Goal: Task Accomplishment & Management: Manage account settings

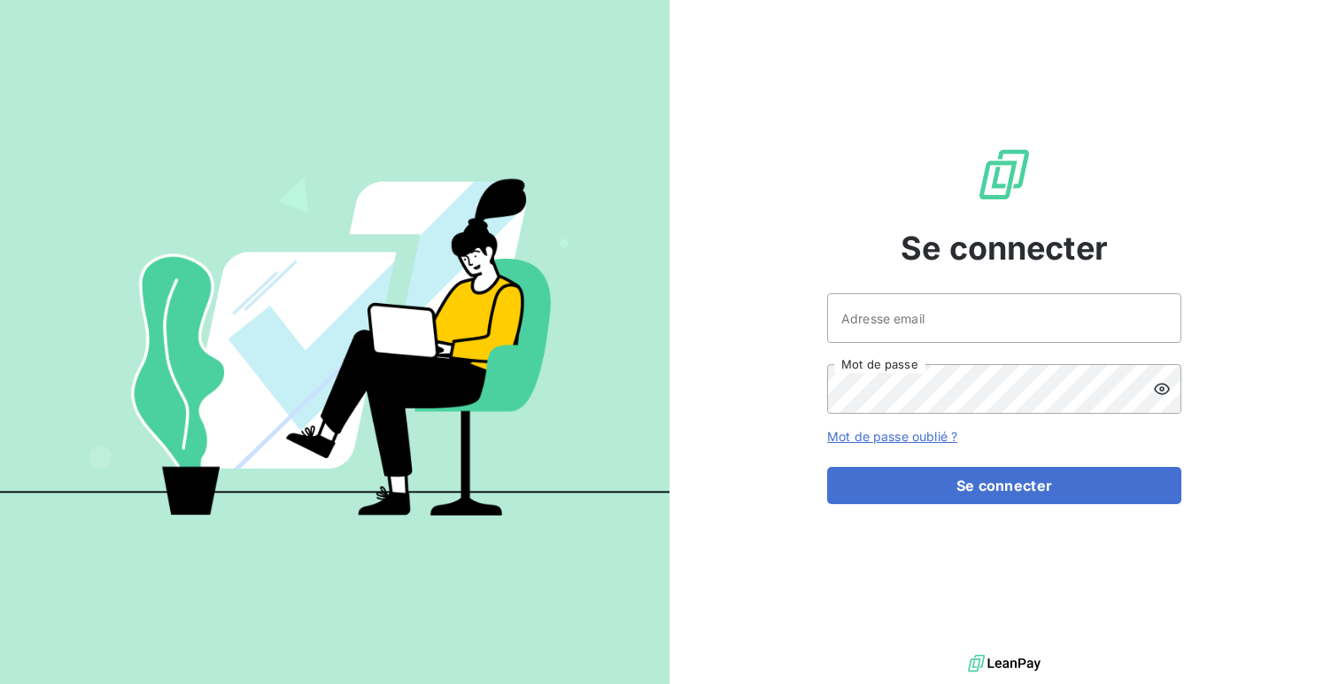
click at [925, 287] on div "Se connecter Adresse email Mot de passe Mot de passe oublié ? Se connecter" at bounding box center [1004, 325] width 354 height 650
click at [920, 318] on input "Adresse email" at bounding box center [1004, 318] width 354 height 50
type input "admin@euroexpotest"
click at [827, 467] on button "Se connecter" at bounding box center [1004, 485] width 354 height 37
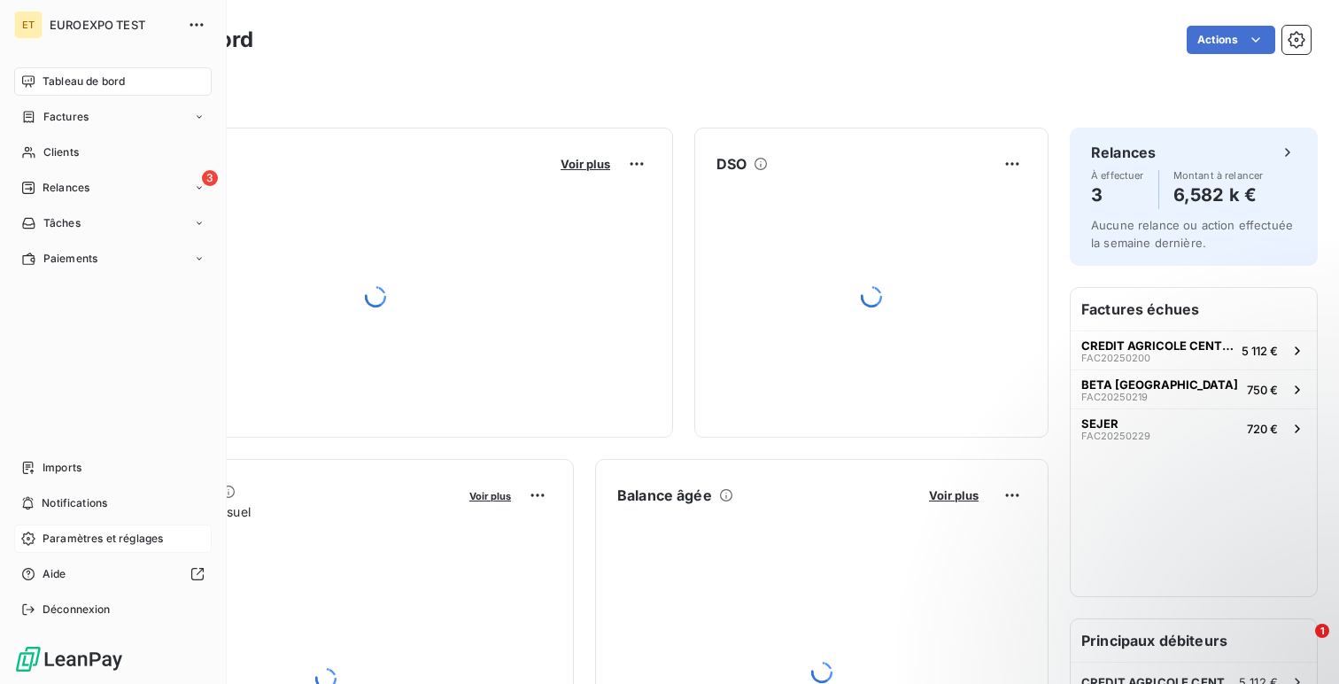
click at [43, 538] on span "Paramètres et réglages" at bounding box center [103, 538] width 120 height 16
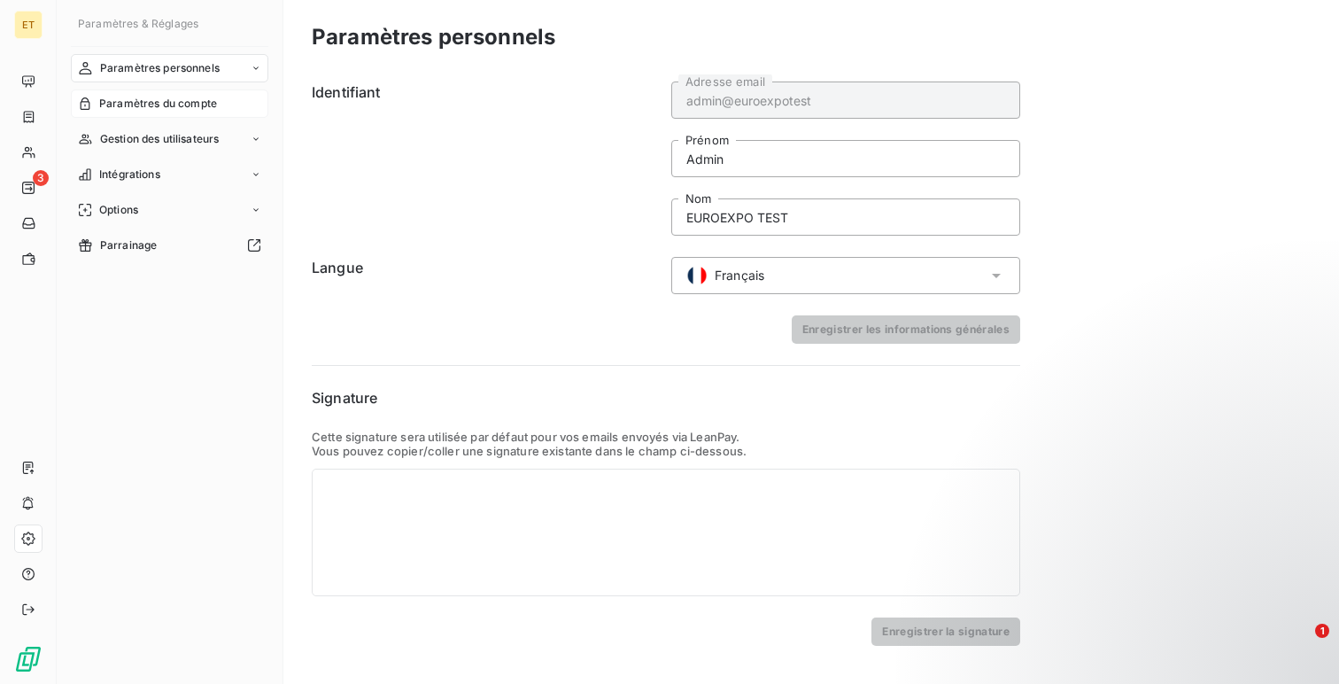
click at [182, 113] on div "Paramètres du compte" at bounding box center [169, 103] width 197 height 28
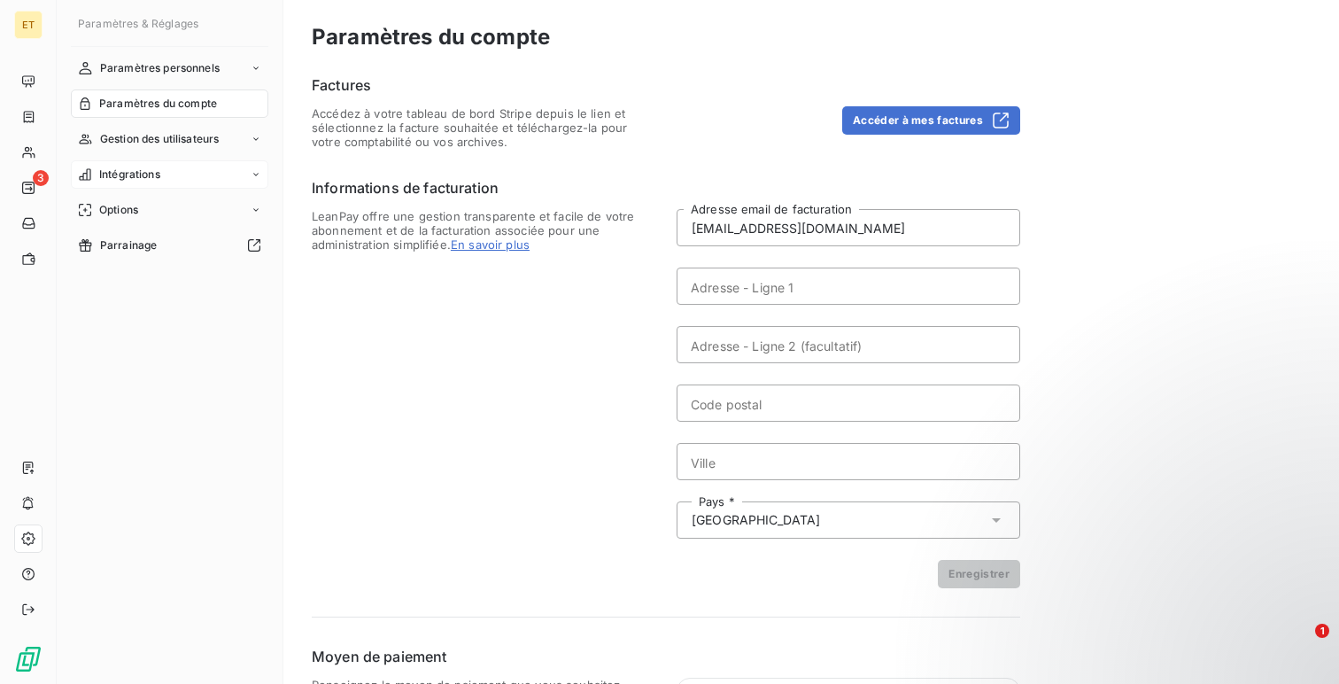
click at [155, 182] on div "Intégrations" at bounding box center [169, 174] width 197 height 28
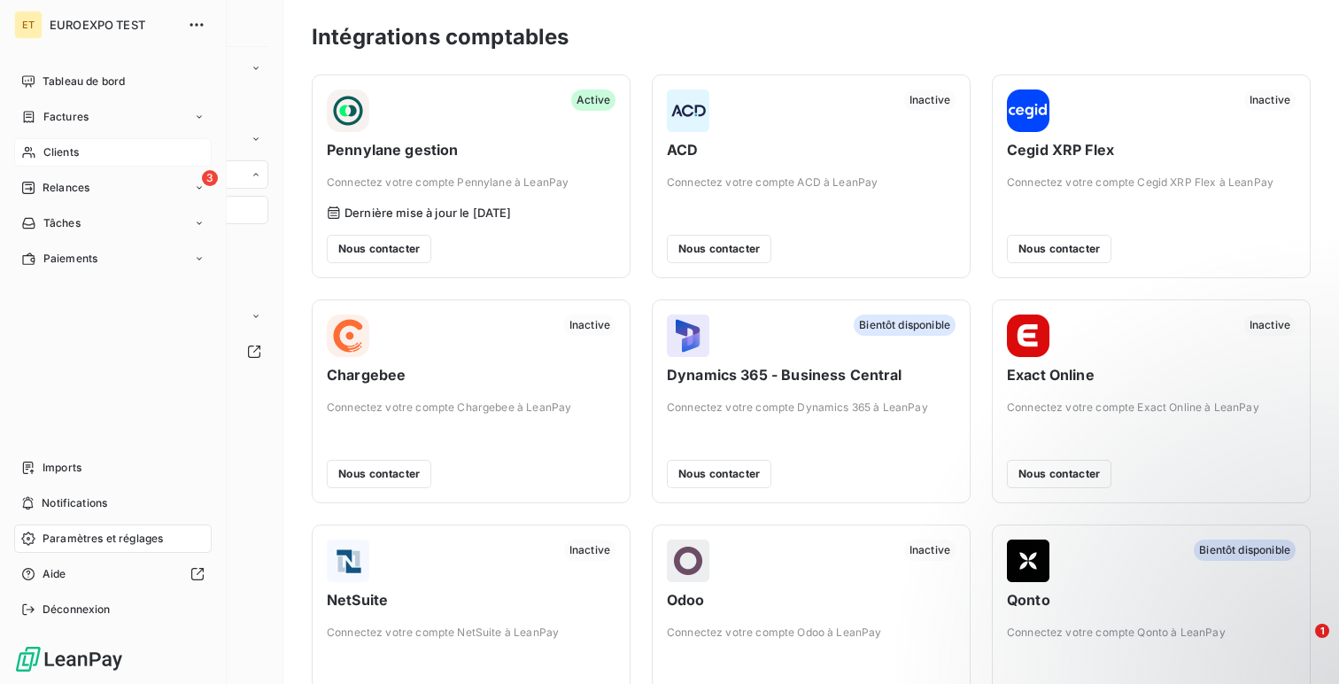
click at [35, 147] on icon at bounding box center [28, 152] width 15 height 14
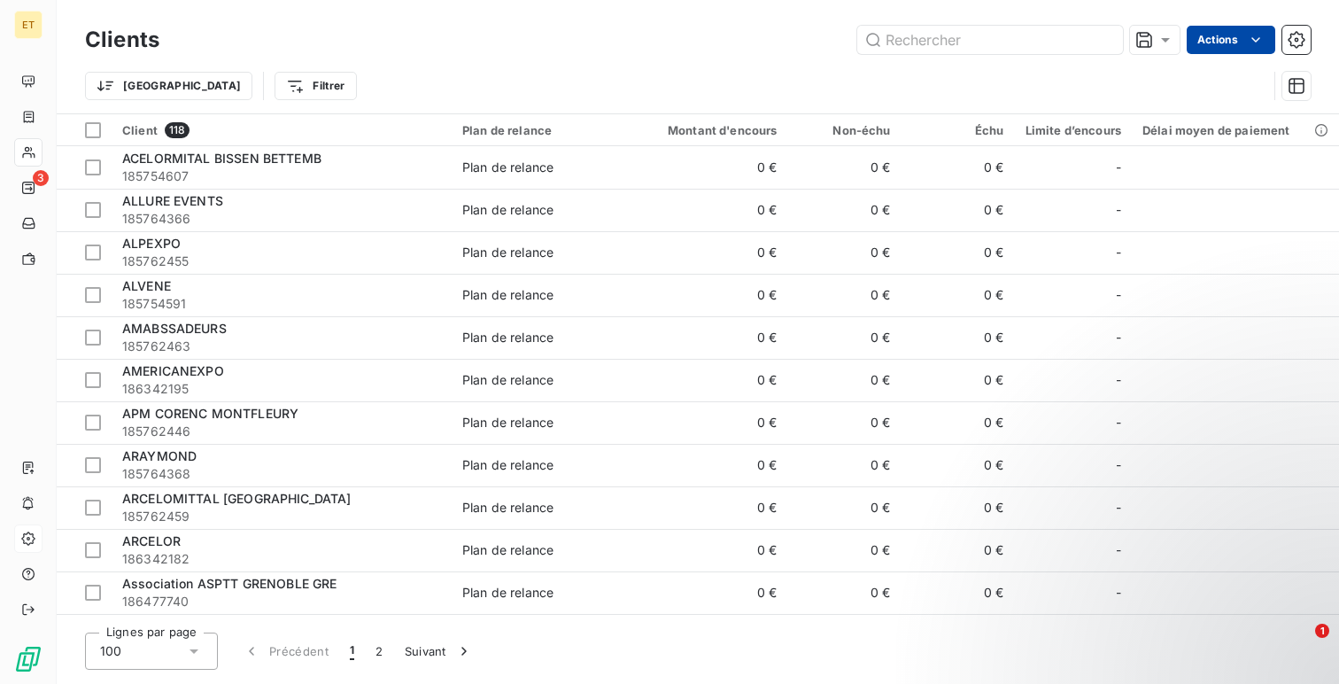
click at [1225, 29] on html "ET 3 Clients Actions Trier Filtrer Client 118 Plan de relance Montant d'encours…" at bounding box center [669, 342] width 1339 height 684
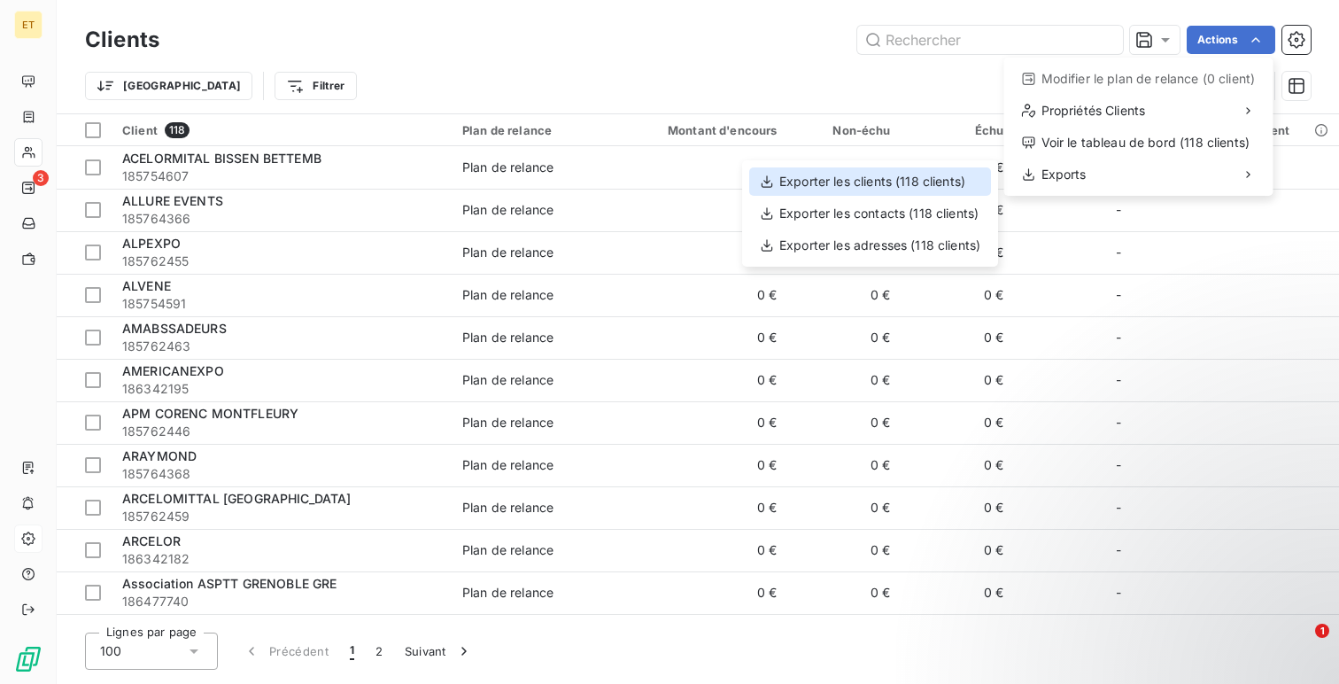
click at [922, 179] on div "Exporter les clients (118 clients)" at bounding box center [870, 181] width 242 height 28
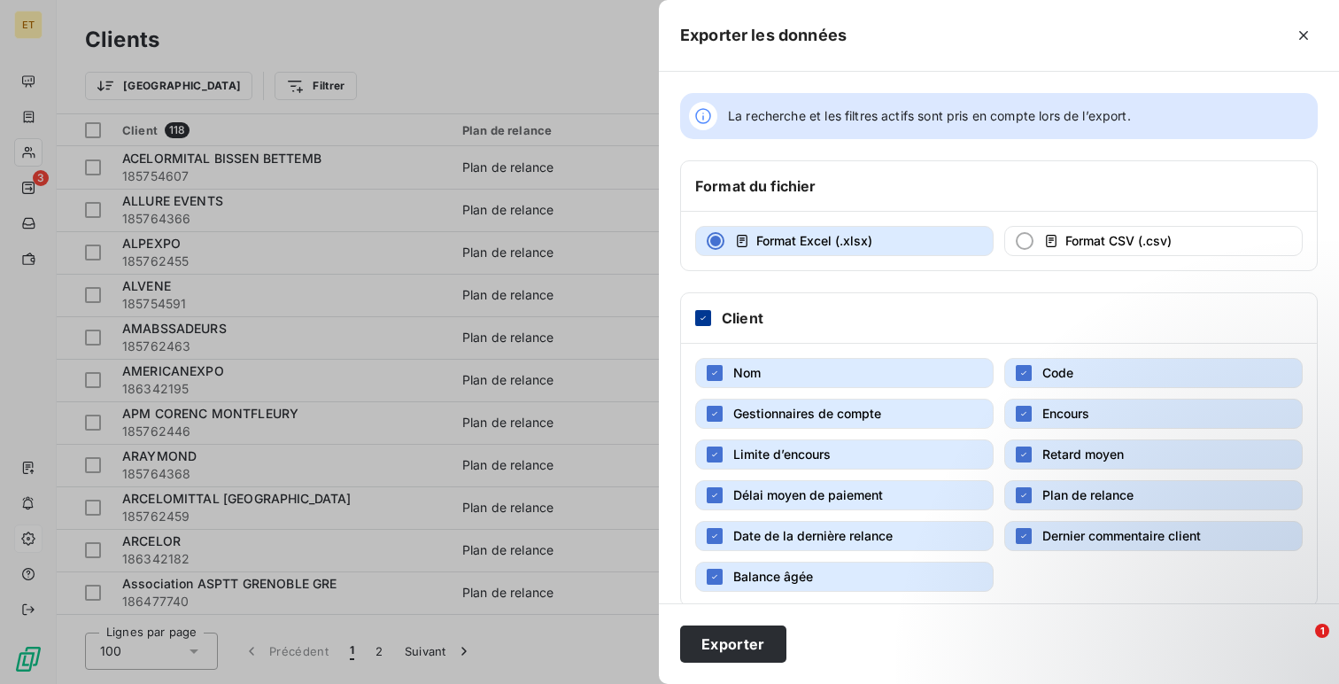
click at [707, 313] on icon at bounding box center [703, 318] width 11 height 11
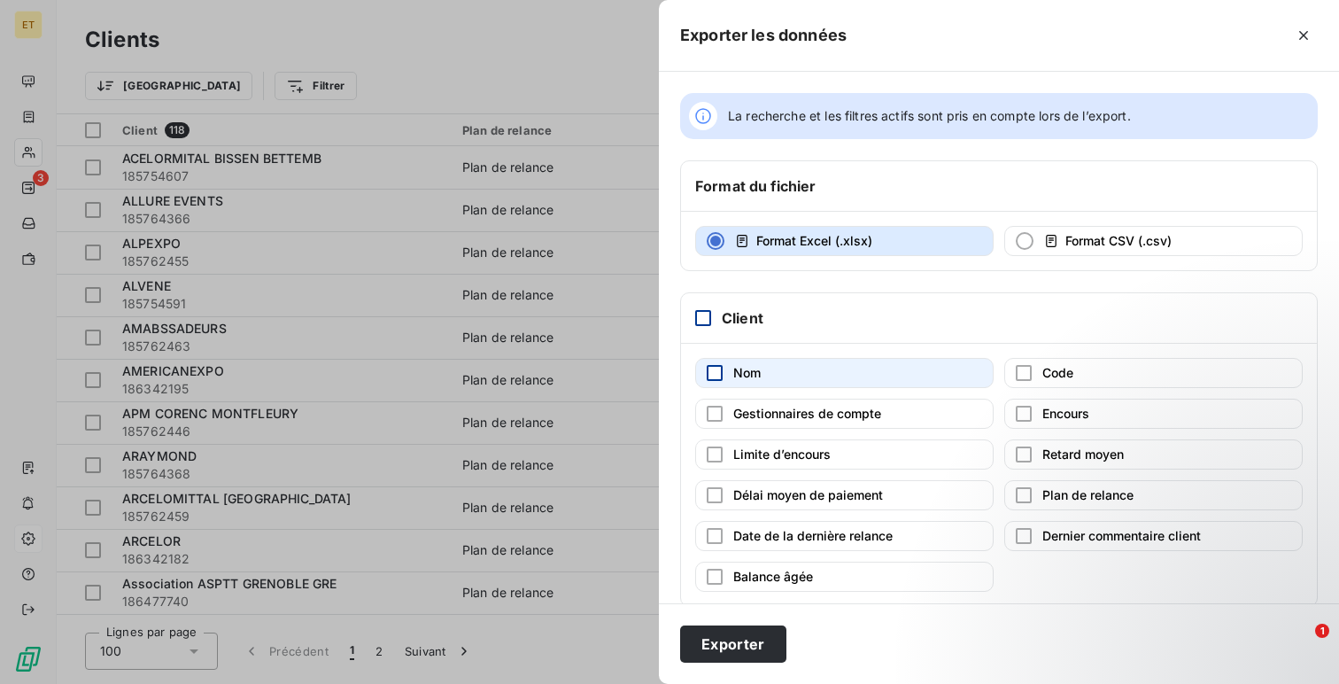
click at [714, 367] on div "button" at bounding box center [715, 373] width 16 height 16
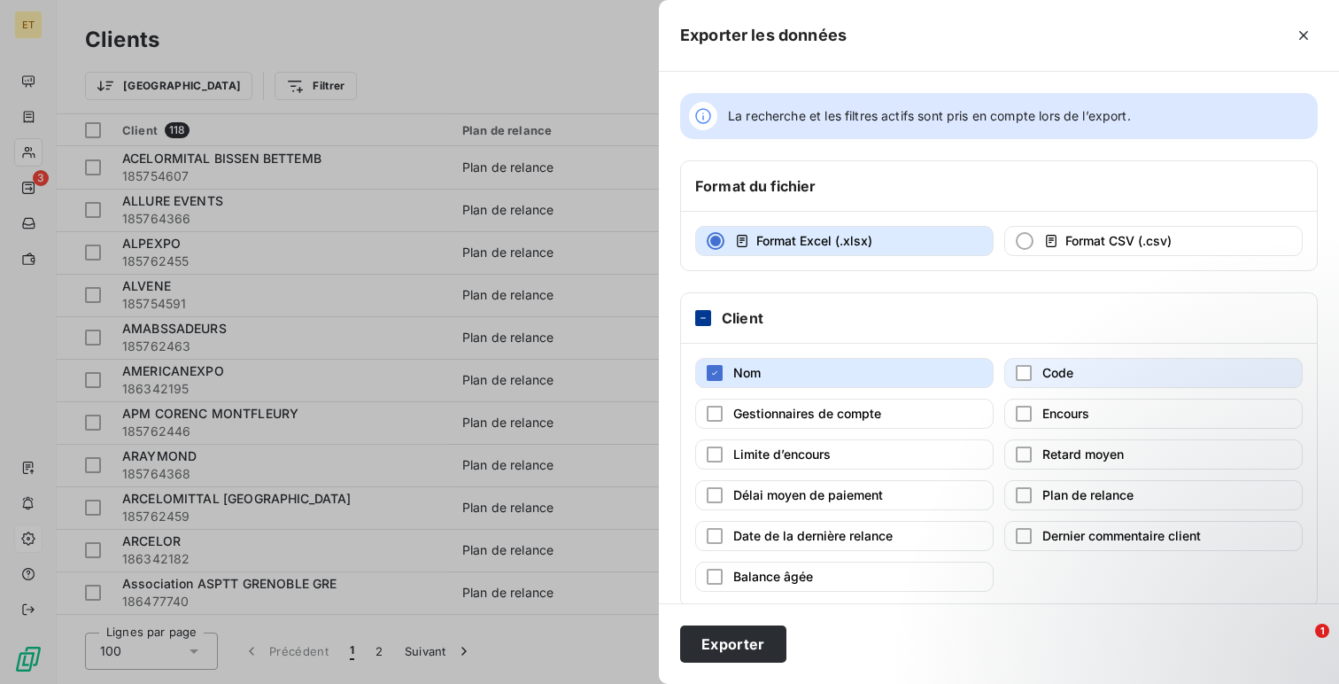
click at [1049, 384] on button "Code" at bounding box center [1153, 373] width 298 height 30
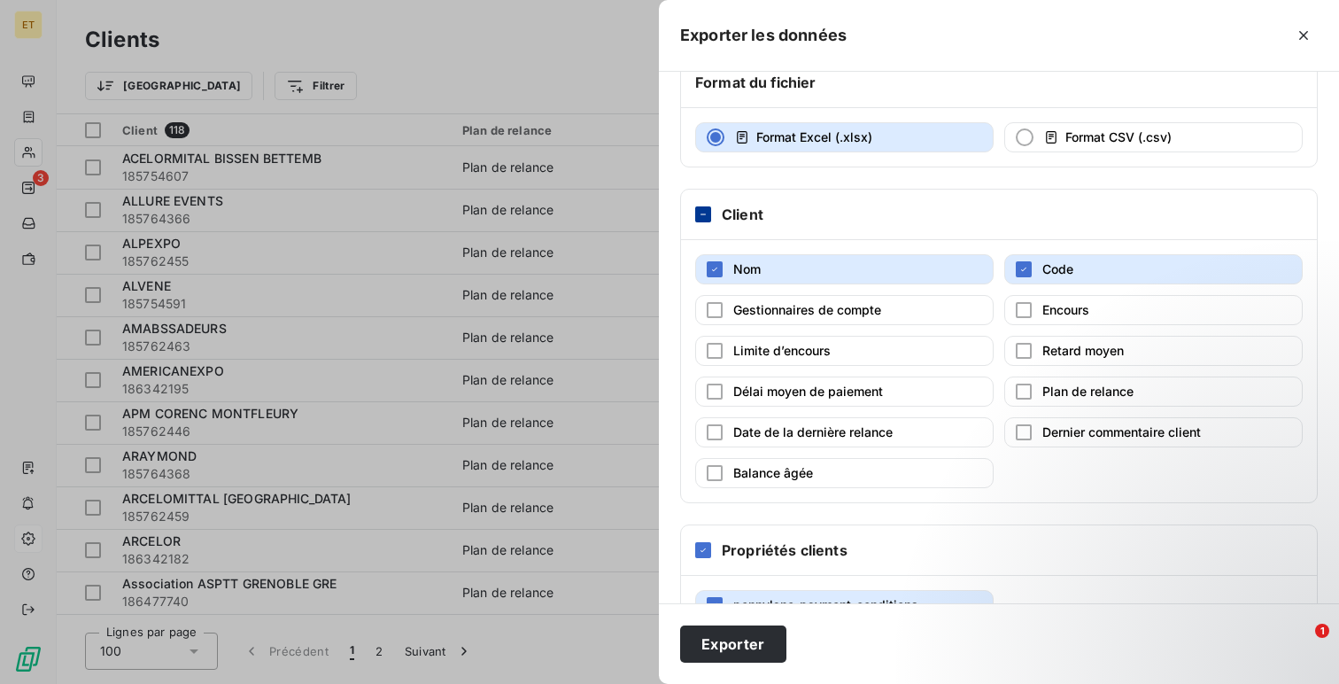
scroll to position [157, 0]
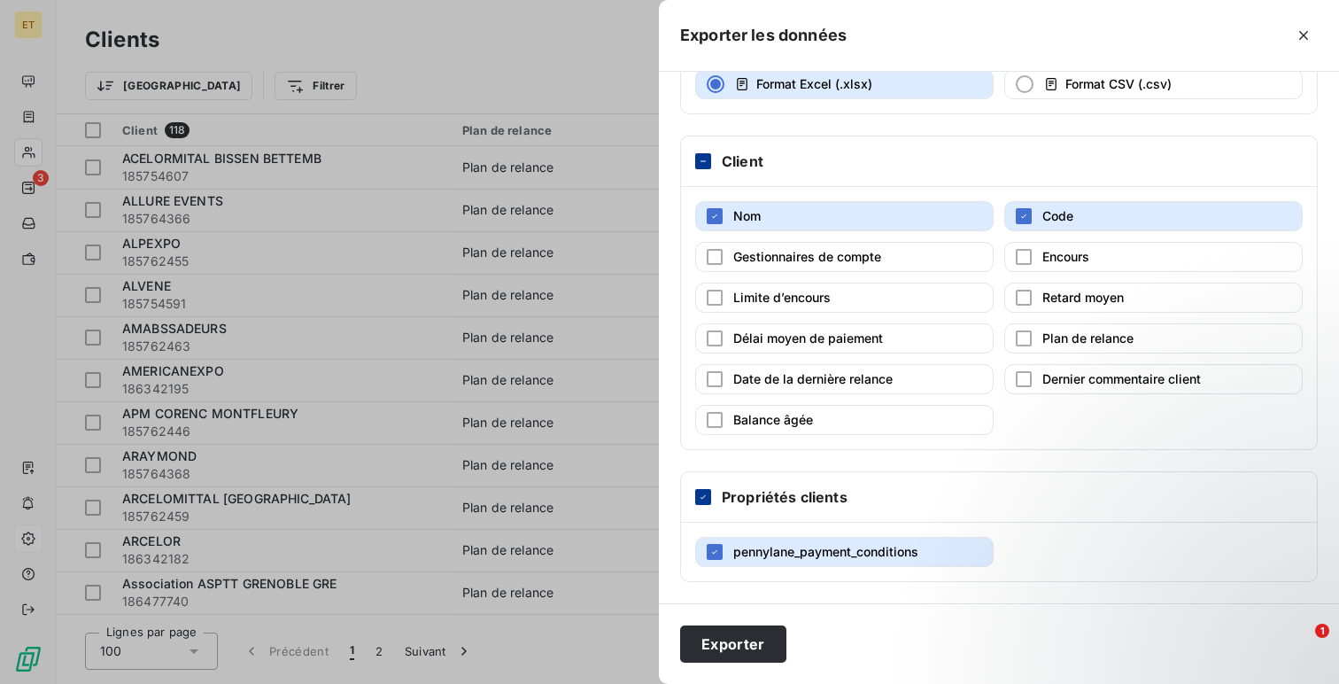
click at [703, 495] on icon at bounding box center [703, 496] width 11 height 11
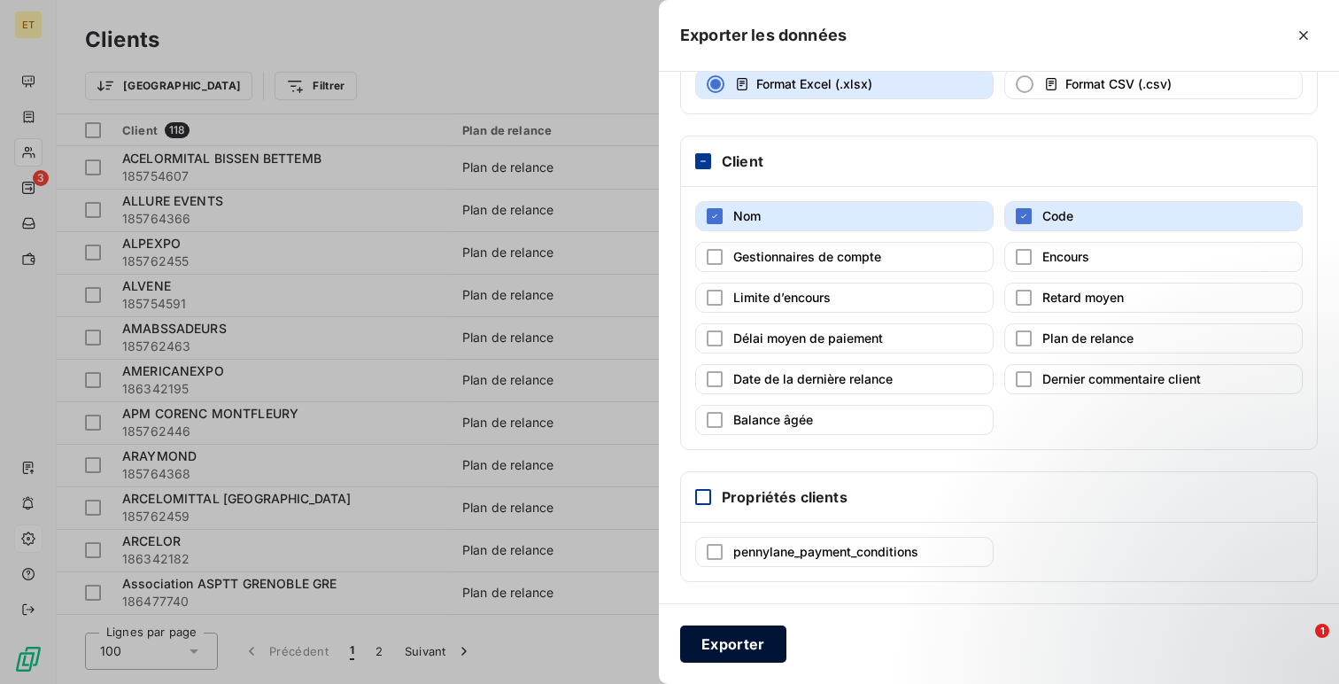
click at [727, 660] on button "Exporter" at bounding box center [733, 643] width 106 height 37
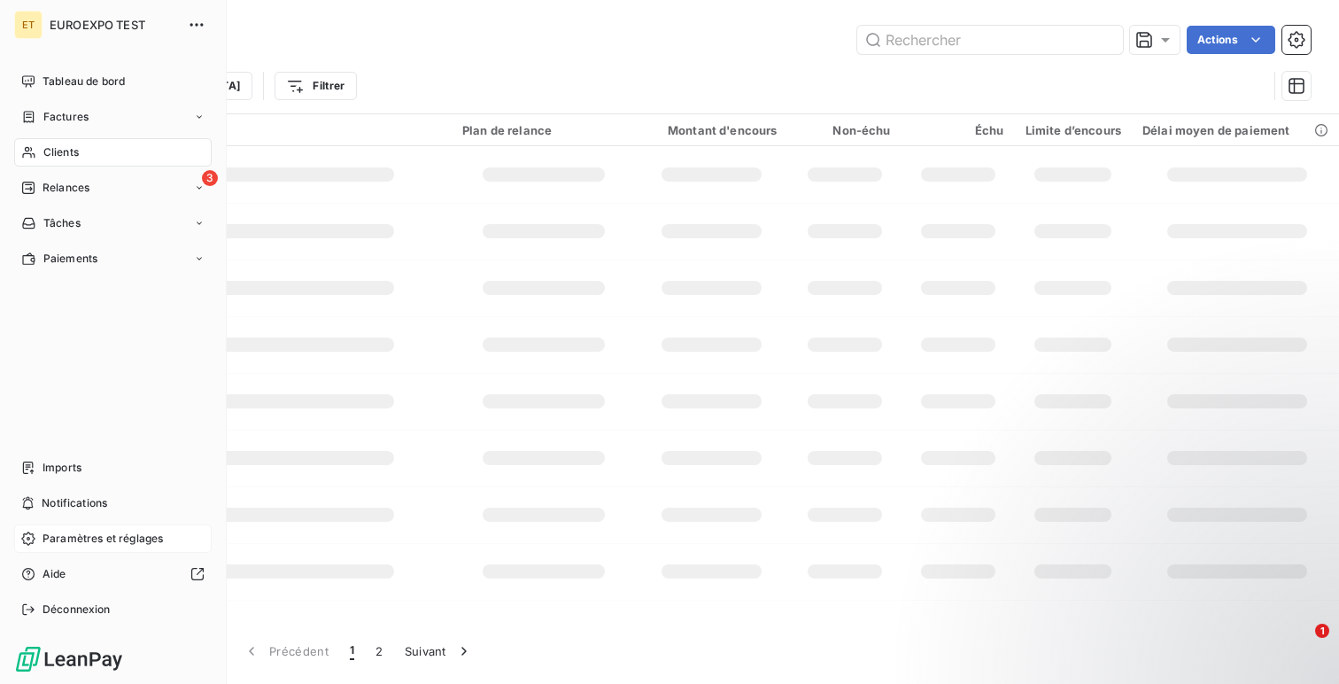
click at [103, 623] on div "ET EUROEXPO TEST Tableau de bord Factures Clients 3 Relances Tâches Paiements I…" at bounding box center [113, 342] width 227 height 684
click at [119, 607] on div "Déconnexion" at bounding box center [112, 609] width 197 height 28
